Goal: Task Accomplishment & Management: Manage account settings

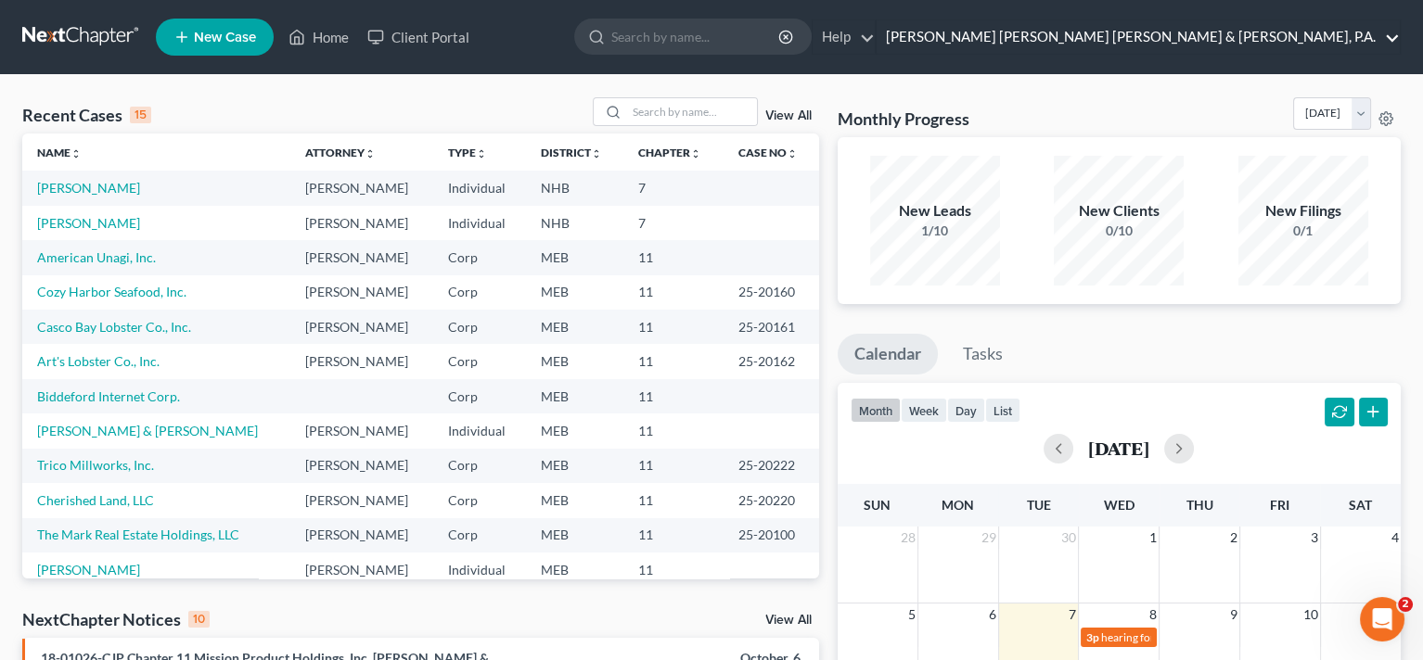
click at [1227, 39] on link "[PERSON_NAME] [PERSON_NAME] [PERSON_NAME] & [PERSON_NAME], P.A." at bounding box center [1138, 36] width 523 height 33
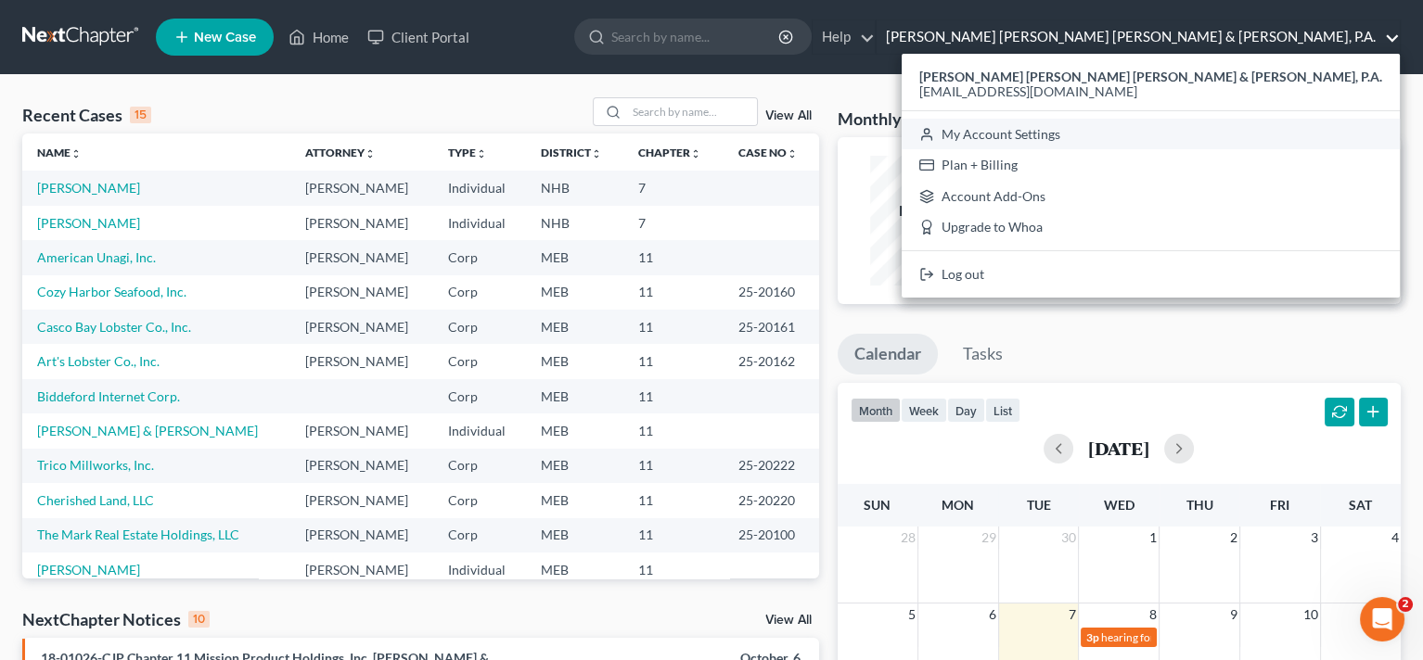
click at [1262, 136] on link "My Account Settings" at bounding box center [1151, 135] width 498 height 32
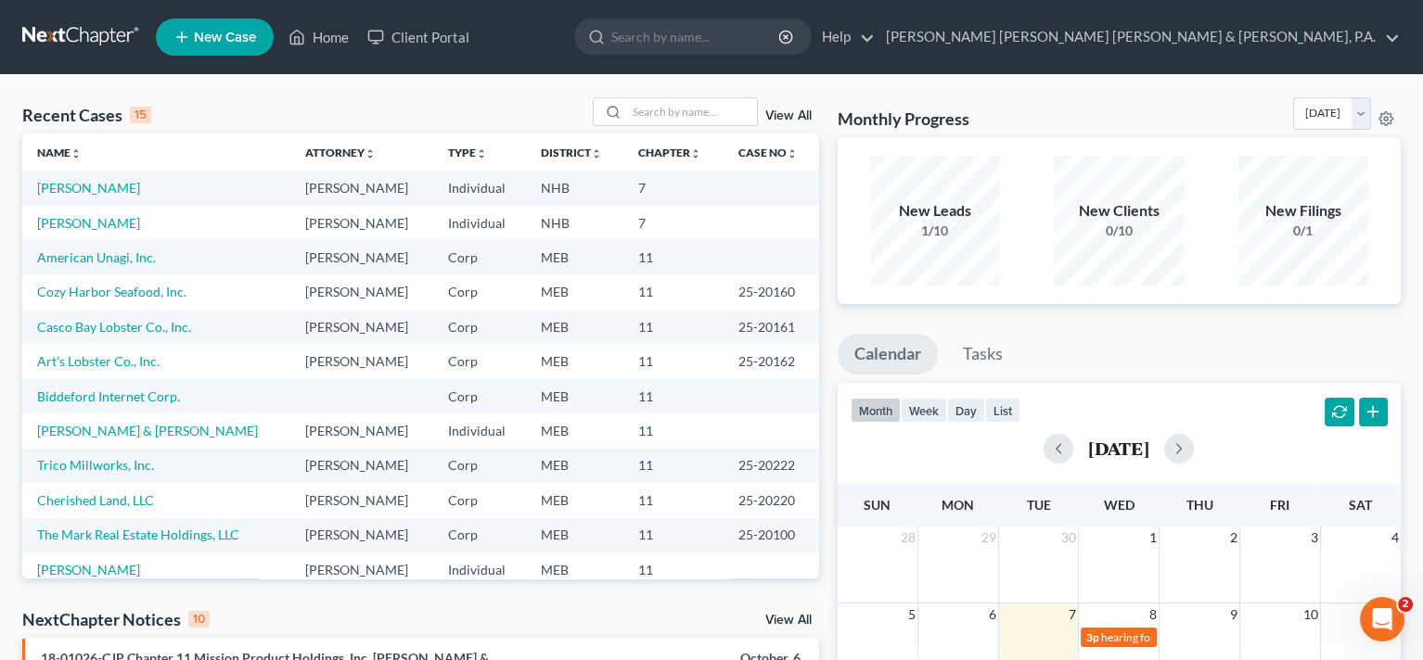
select select "24"
select select "20"
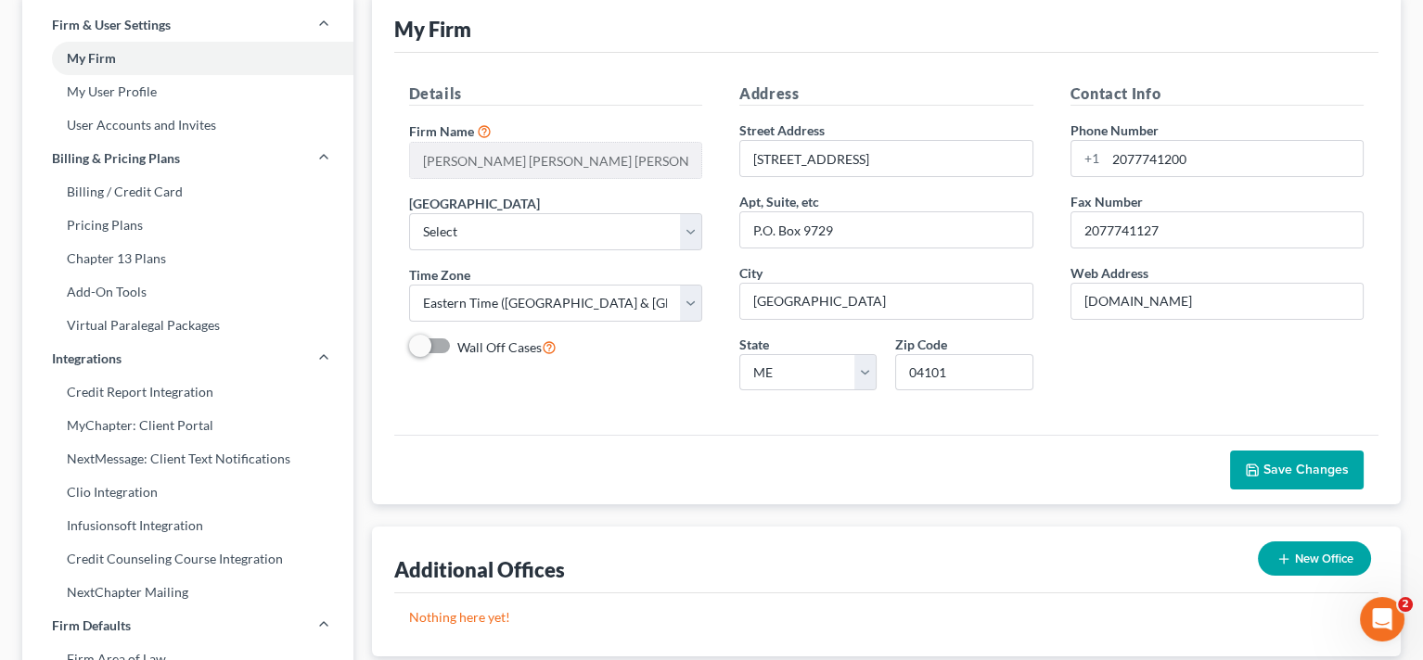
scroll to position [93, 0]
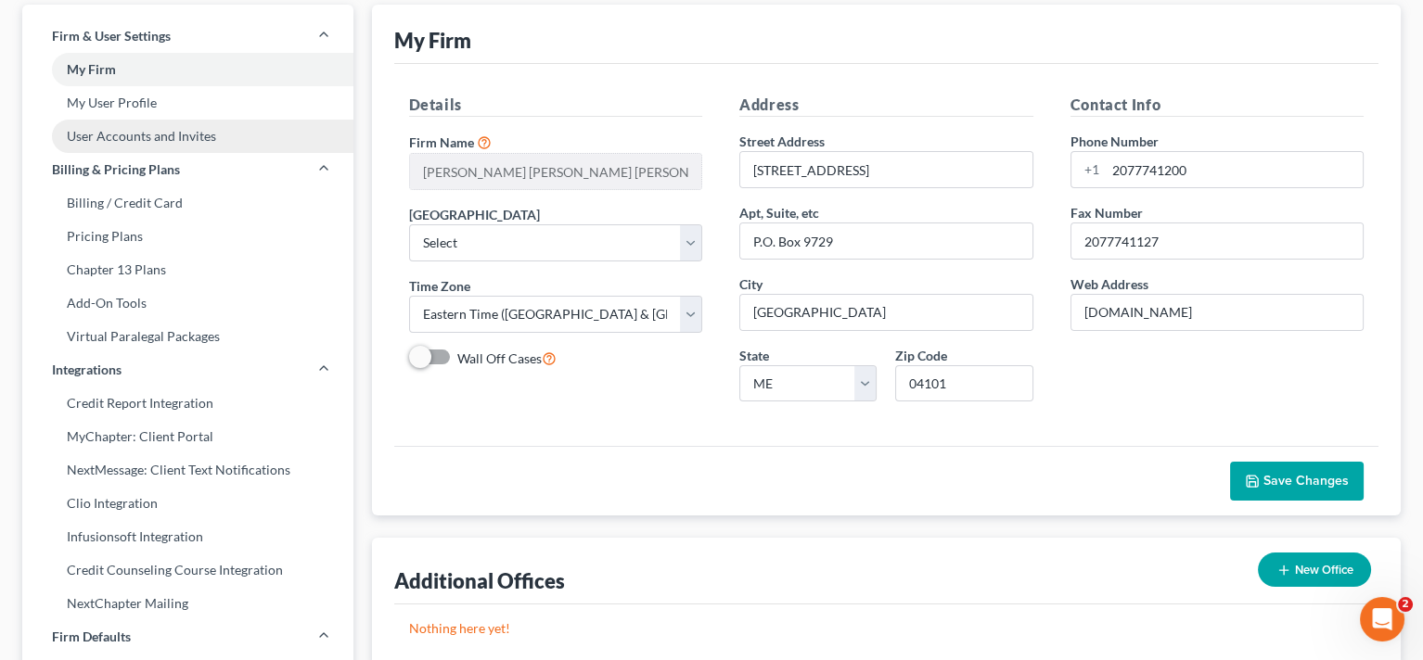
click at [127, 139] on link "User Accounts and Invites" at bounding box center [187, 136] width 331 height 33
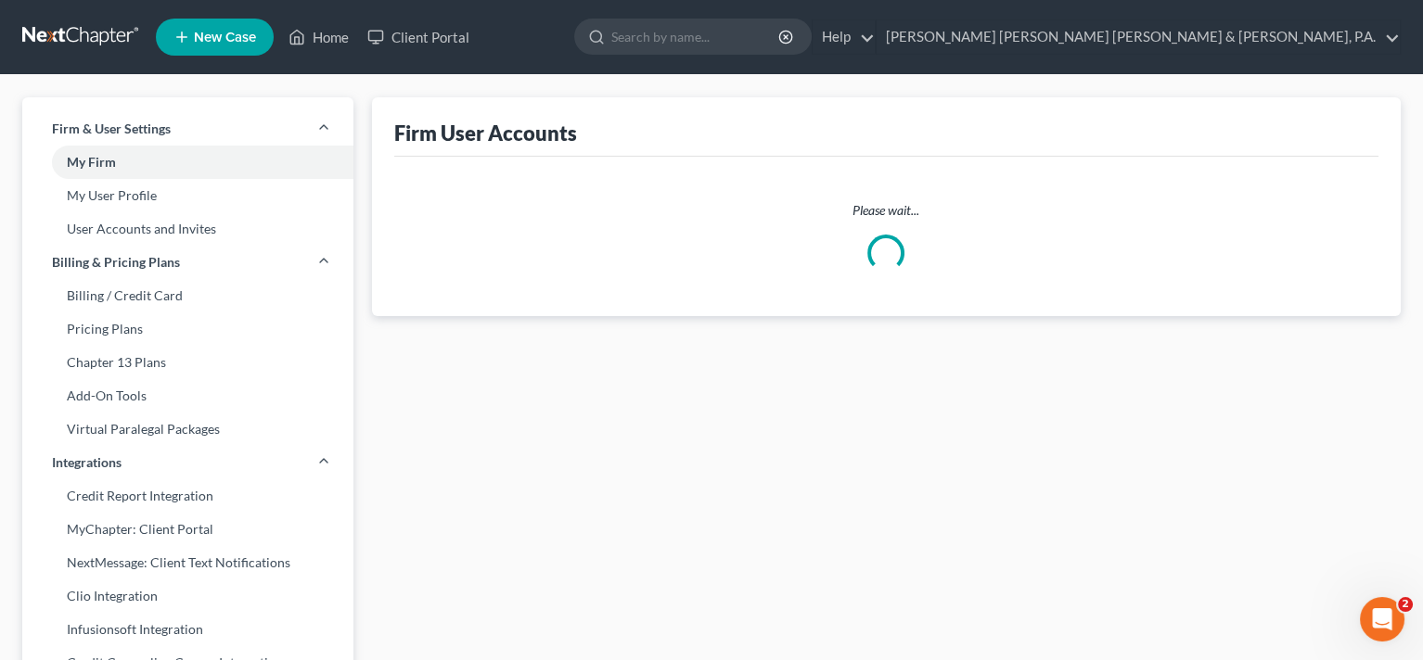
select select "0"
select select "2"
select select "0"
select select "1"
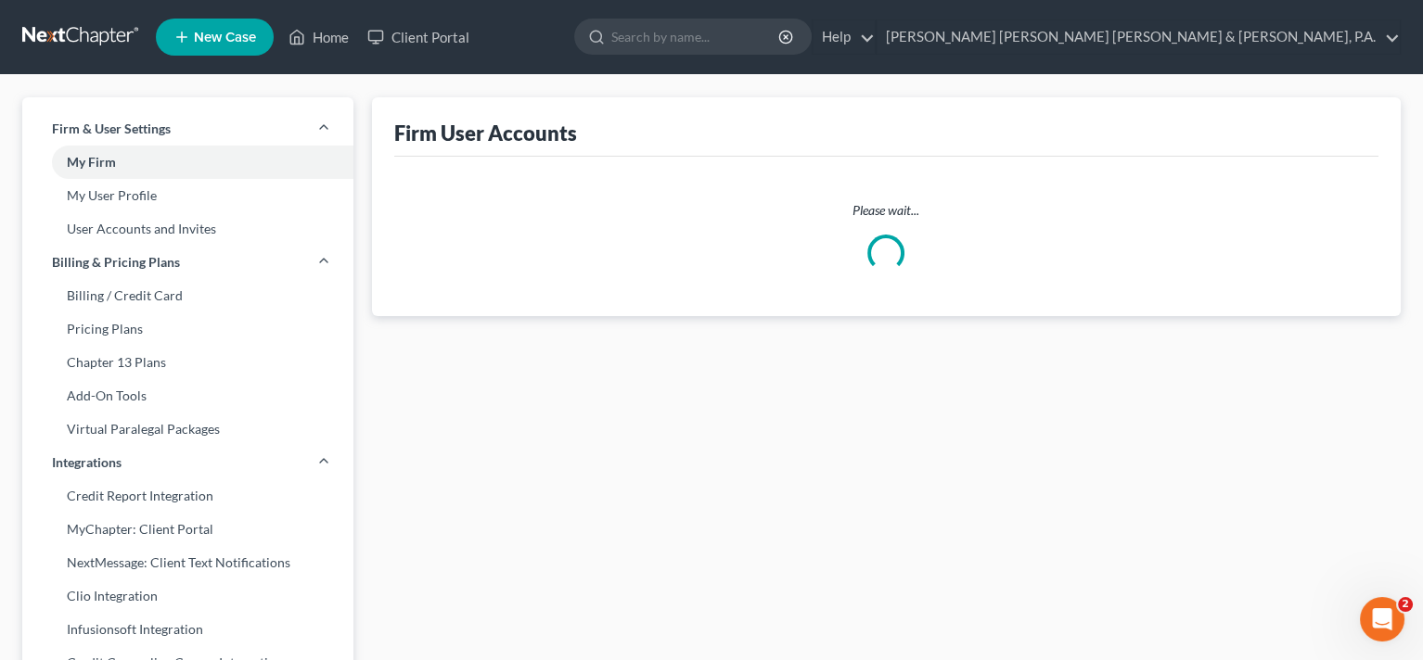
select select "1"
select select "0"
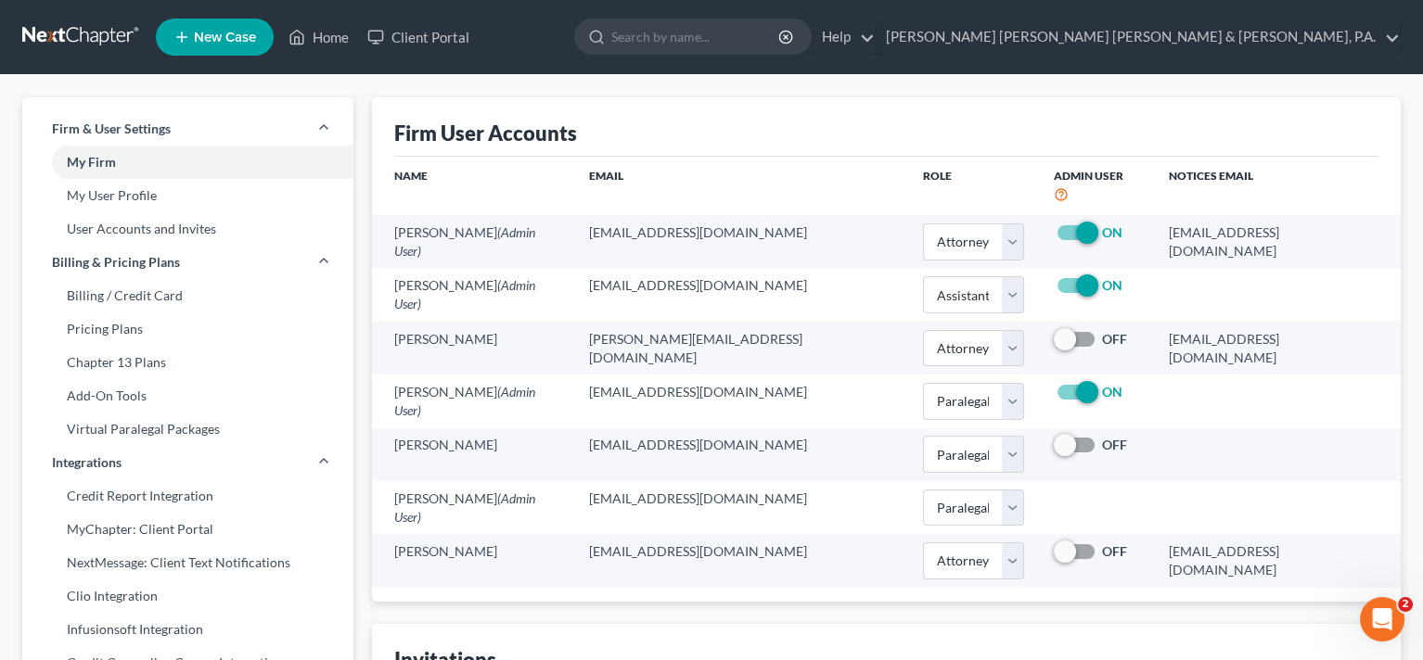
click at [214, 44] on span "New Case" at bounding box center [225, 38] width 62 height 14
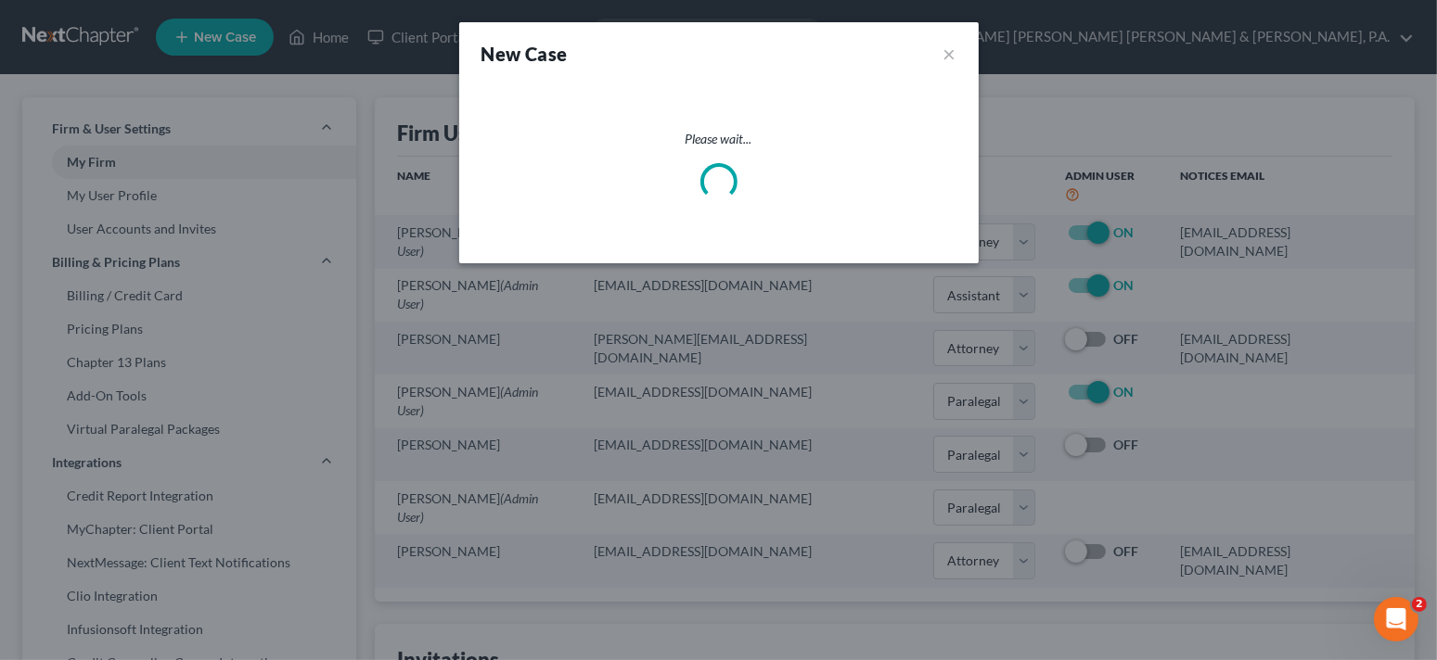
select select "37"
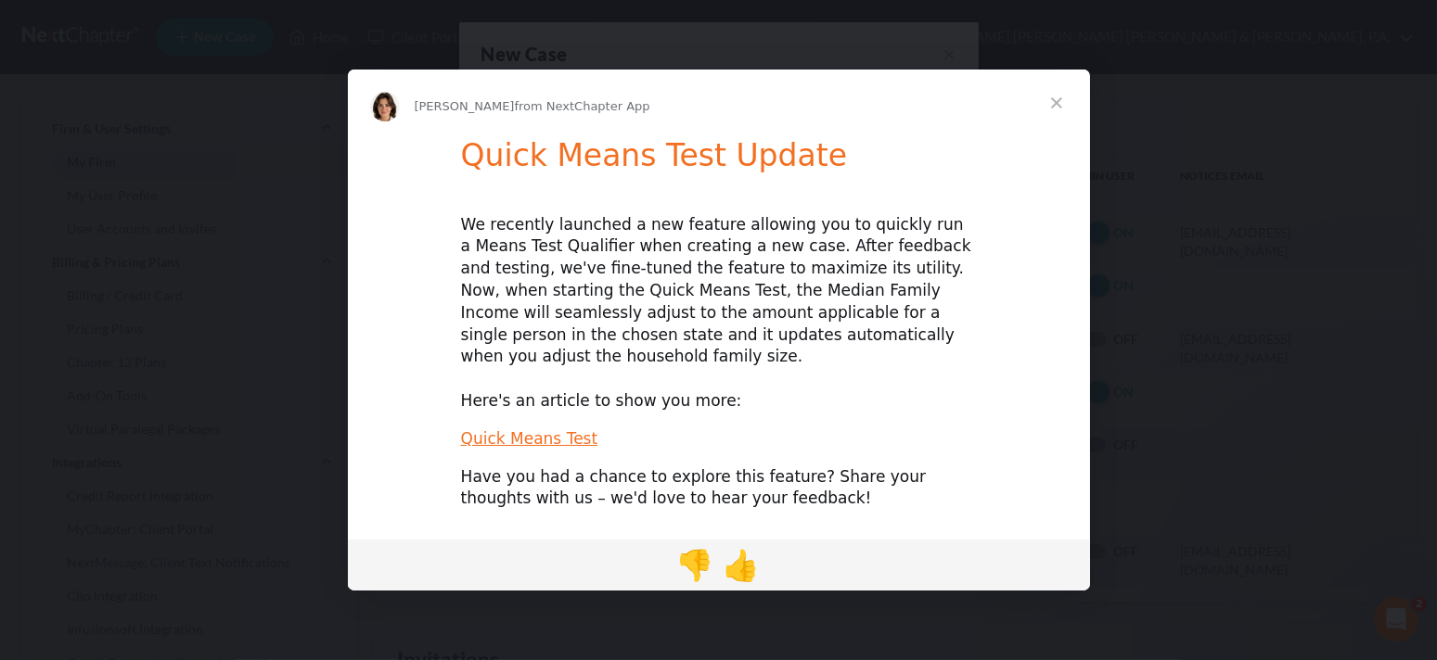
click at [1056, 118] on span "Close" at bounding box center [1056, 103] width 67 height 67
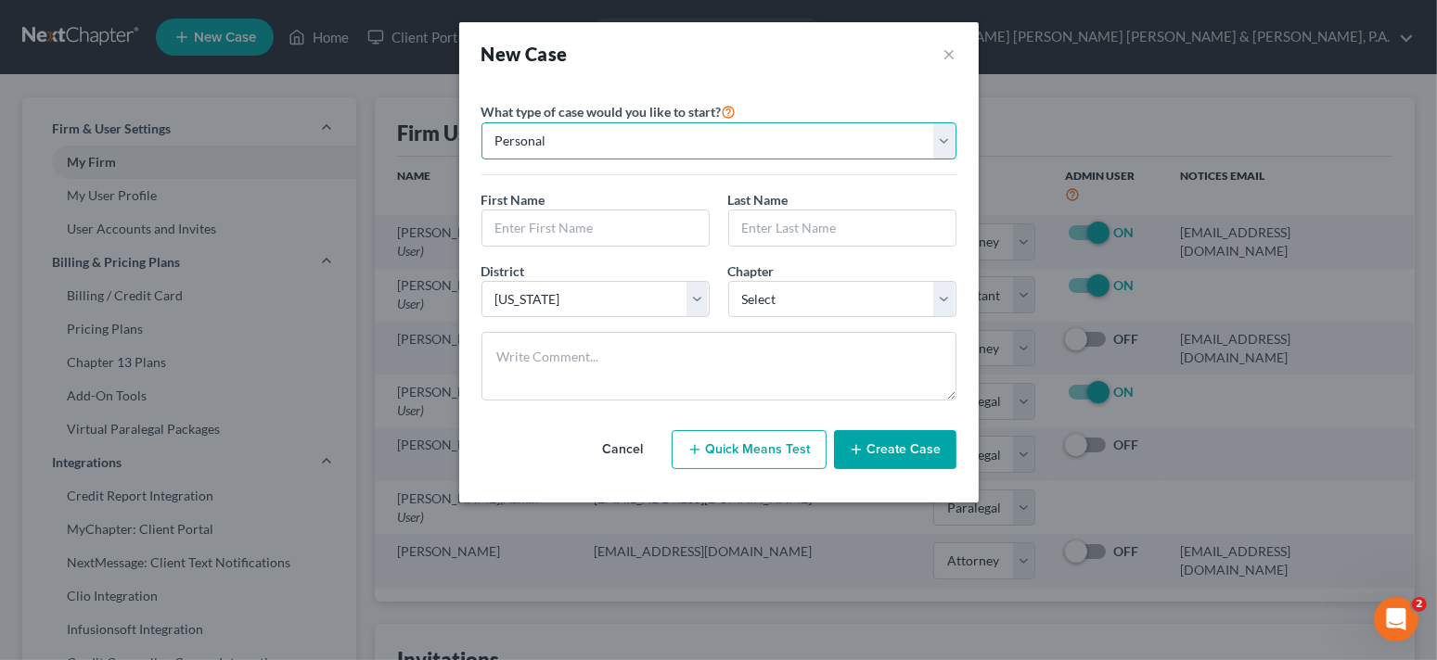
click at [744, 144] on select "Personal Business" at bounding box center [718, 140] width 475 height 37
select select "1"
click at [481, 122] on select "Personal Business" at bounding box center [718, 140] width 475 height 37
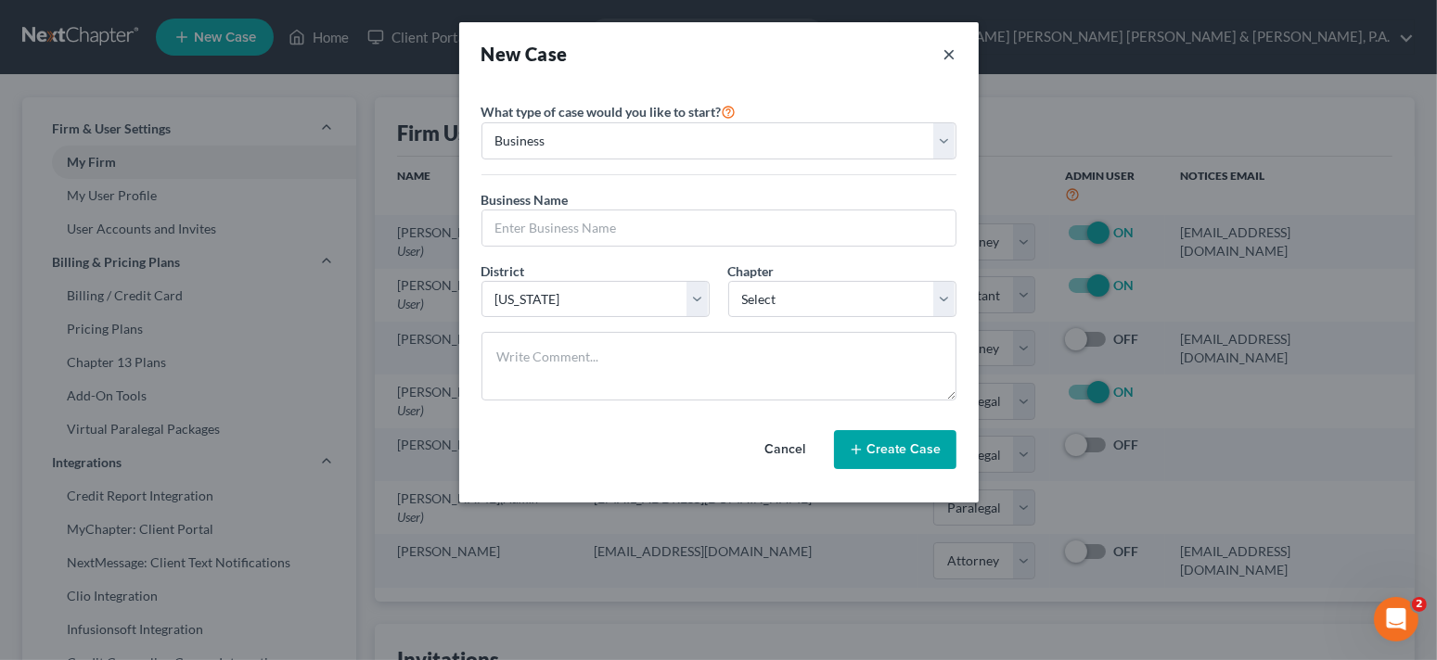
click at [944, 54] on button "×" at bounding box center [949, 54] width 13 height 26
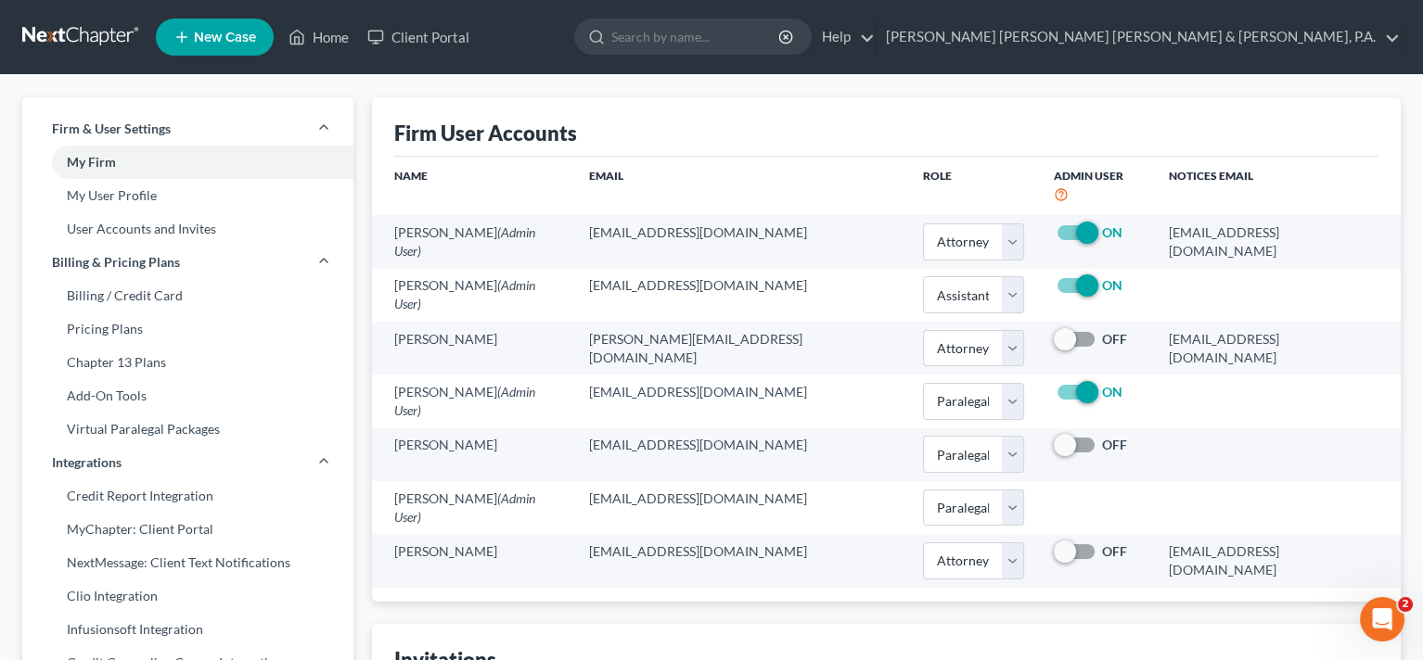
click at [1416, 31] on nav "Home New Case Client Portal [PERSON_NAME] [PERSON_NAME] [PERSON_NAME] & [PERSON…" at bounding box center [711, 37] width 1423 height 74
click at [1396, 37] on link "[PERSON_NAME] [PERSON_NAME] [PERSON_NAME] & [PERSON_NAME], P.A." at bounding box center [1138, 36] width 523 height 33
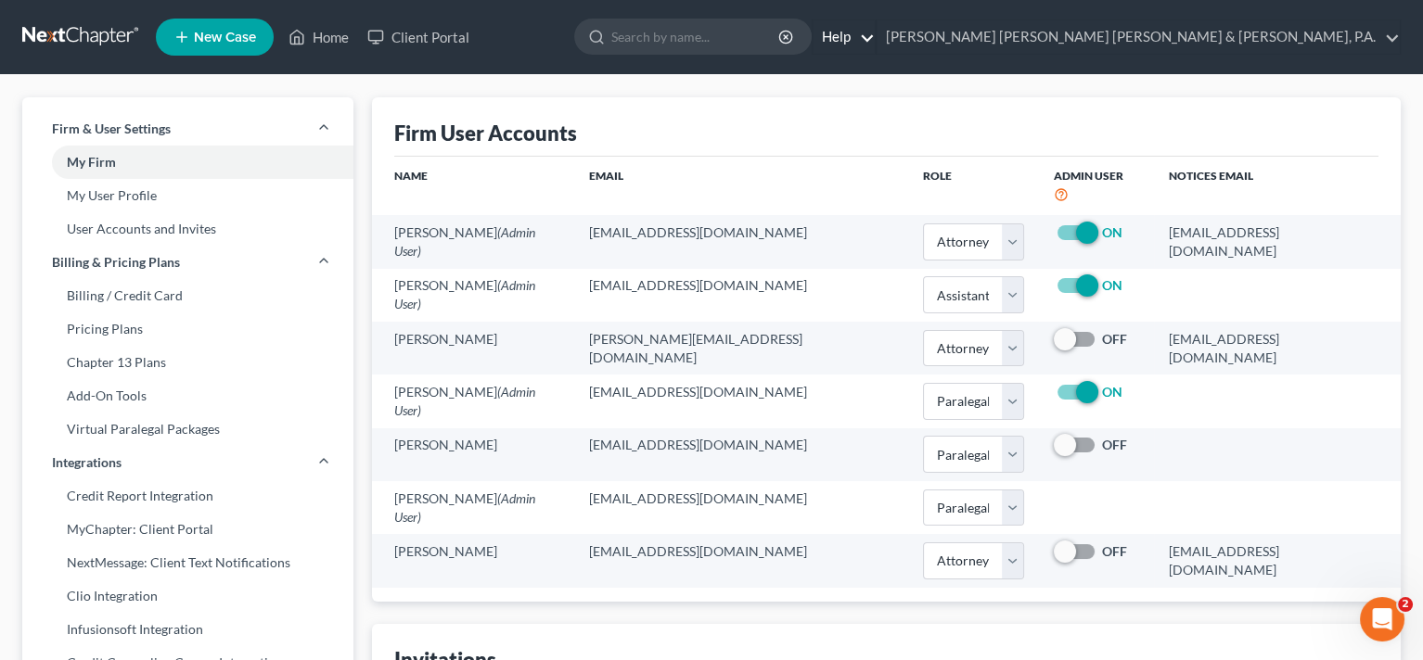
click at [875, 43] on link "Help" at bounding box center [844, 36] width 62 height 33
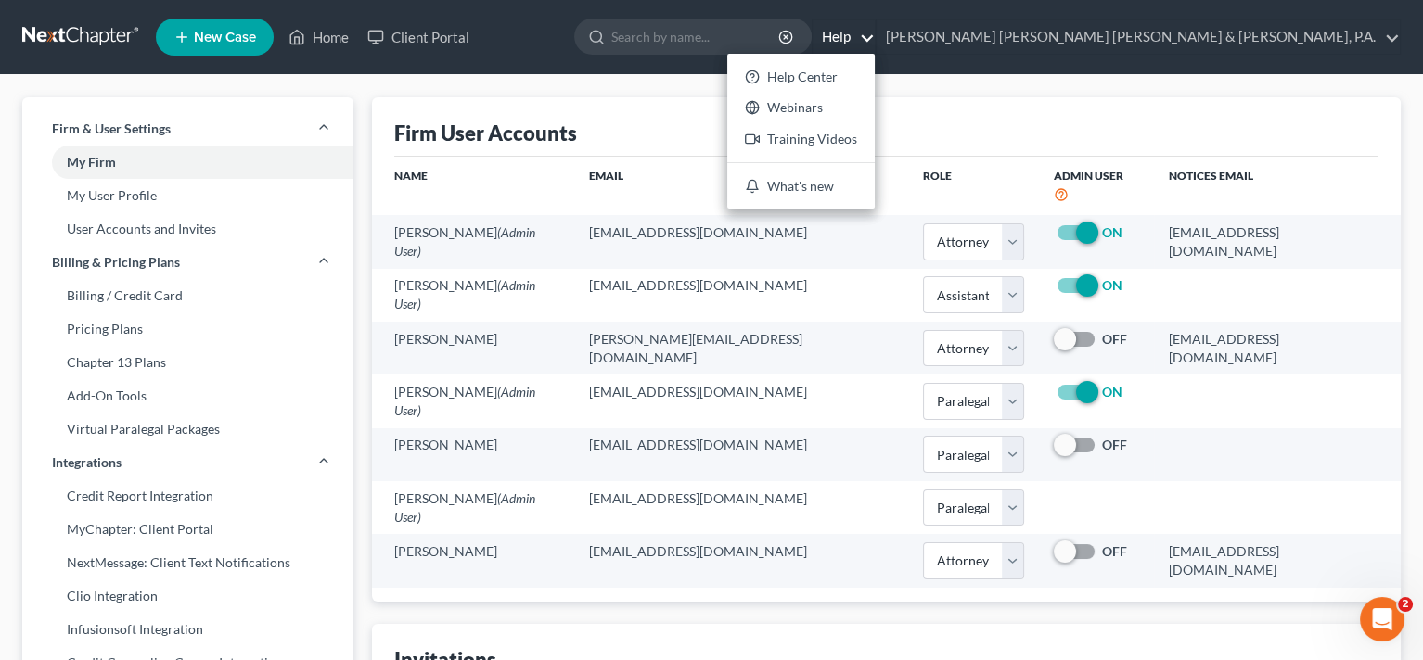
click at [606, 45] on ul "New Case Home Client Portal - No Result - See all results Or Press Enter... Hel…" at bounding box center [778, 37] width 1245 height 48
